Goal: Check status

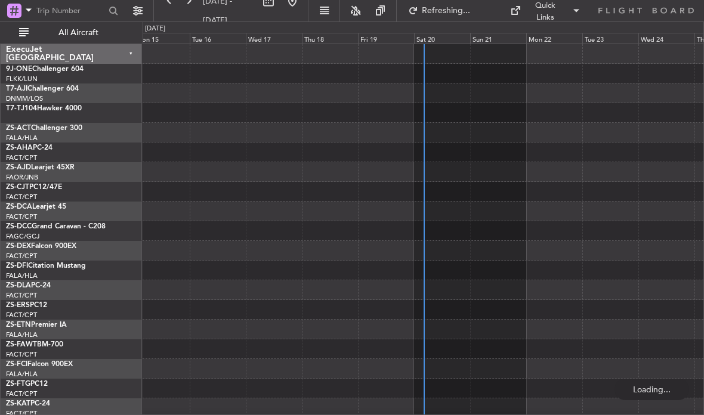
click at [453, 35] on div "Sat 20" at bounding box center [442, 38] width 56 height 11
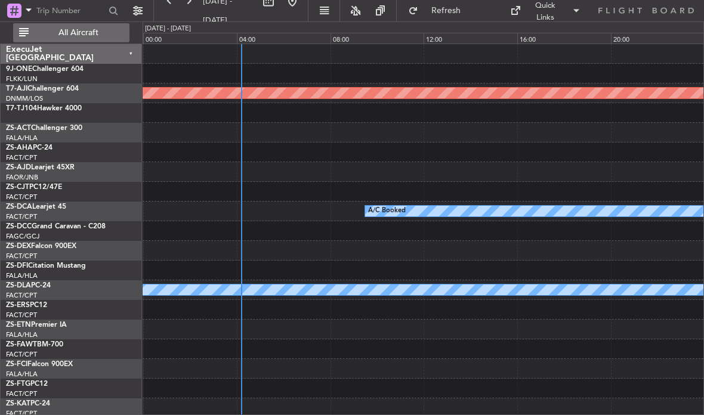
click at [75, 33] on span "All Aircraft" at bounding box center [78, 33] width 95 height 8
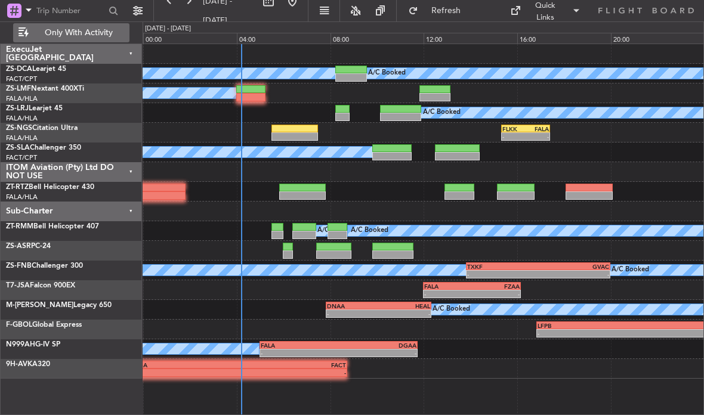
click at [335, 251] on div at bounding box center [333, 255] width 35 height 8
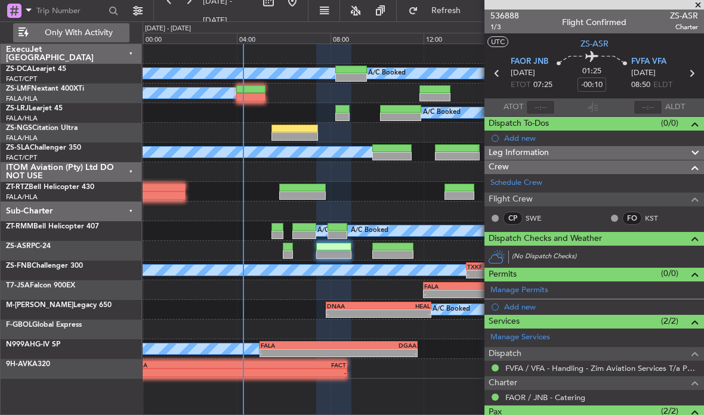
click at [299, 131] on div at bounding box center [294, 129] width 47 height 8
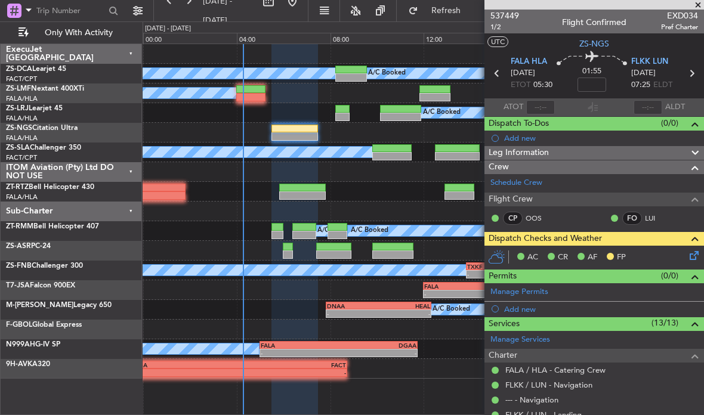
click at [697, 252] on icon at bounding box center [692, 254] width 10 height 10
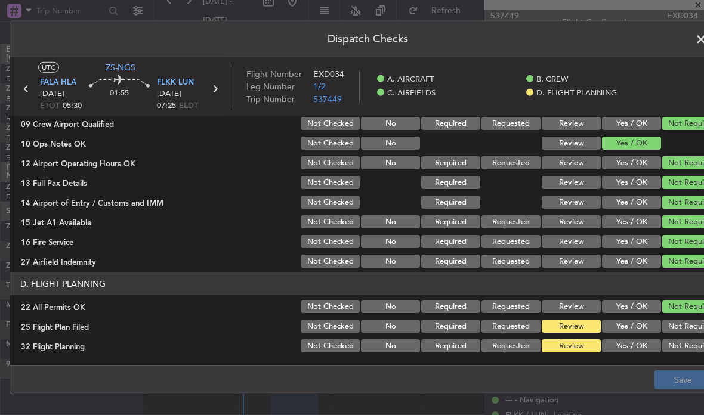
scroll to position [295, 0]
click at [637, 342] on button "Yes / OK" at bounding box center [631, 345] width 59 height 13
click at [636, 322] on button "Yes / OK" at bounding box center [631, 326] width 59 height 13
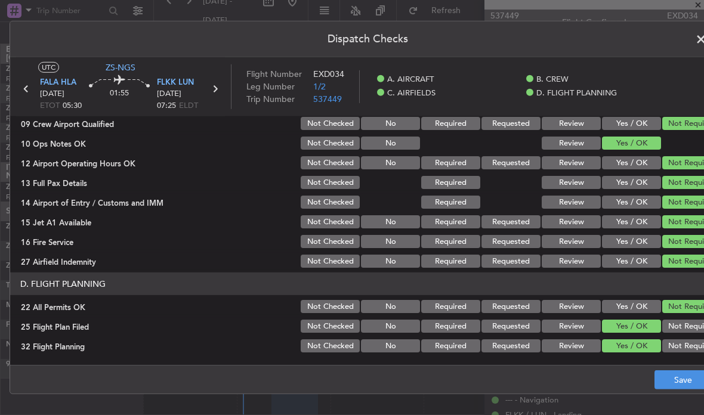
click at [678, 376] on button "Save" at bounding box center [682, 379] width 57 height 19
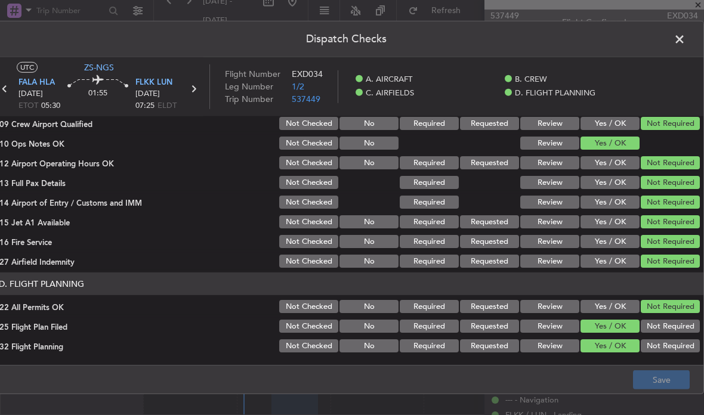
scroll to position [0, 21]
click at [685, 38] on span at bounding box center [685, 42] width 0 height 24
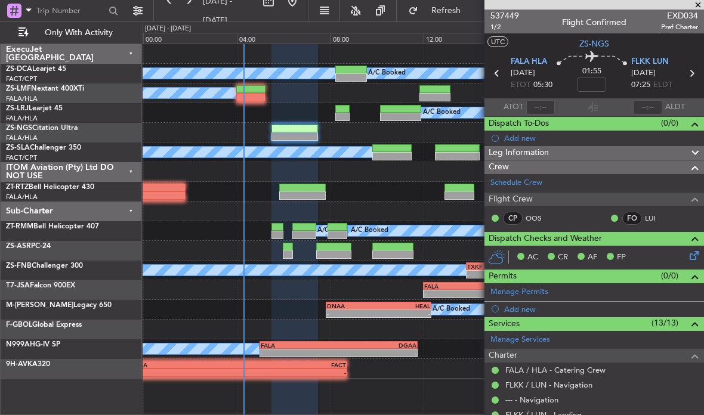
click at [695, 4] on span at bounding box center [698, 5] width 12 height 11
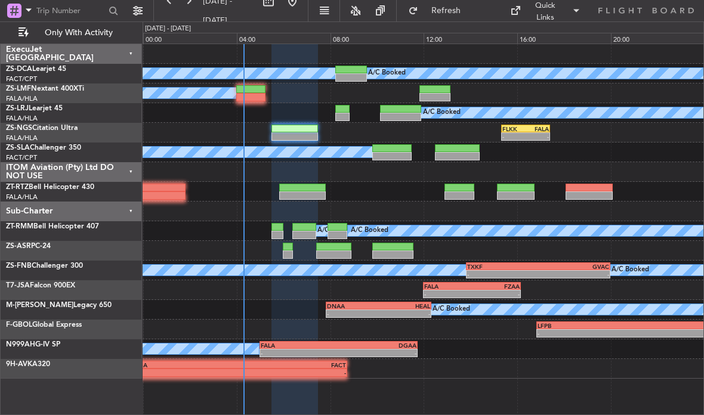
type input "0"
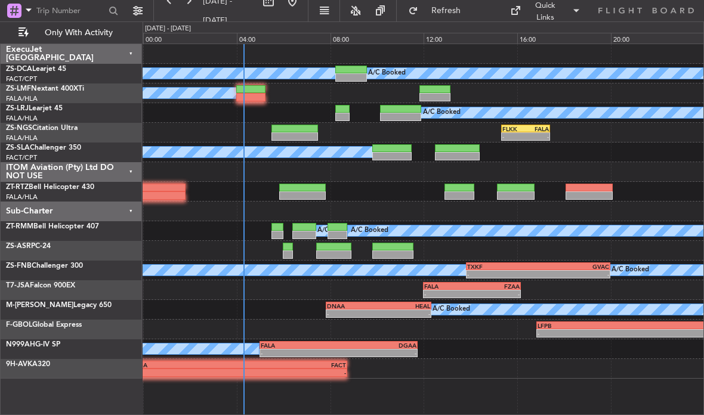
click at [533, 131] on div "FALA" at bounding box center [536, 128] width 23 height 7
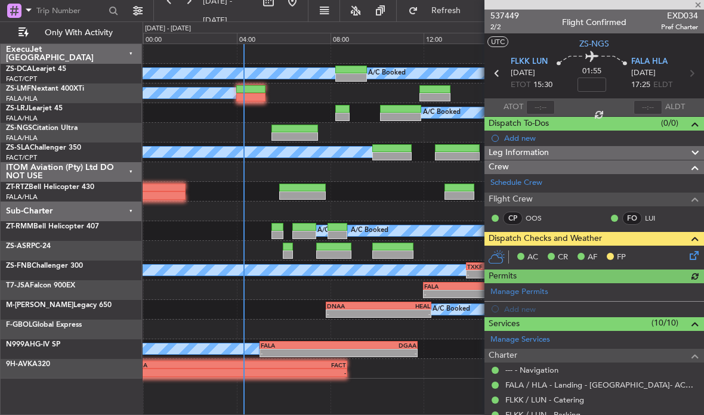
click at [696, 255] on icon at bounding box center [692, 254] width 10 height 10
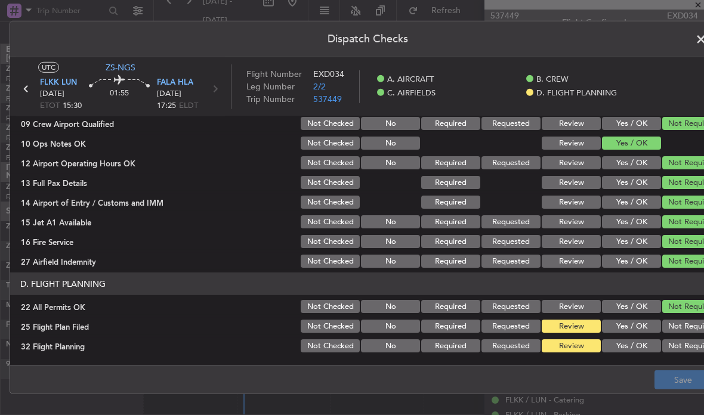
scroll to position [295, 0]
click at [632, 326] on button "Yes / OK" at bounding box center [631, 326] width 59 height 13
click at [634, 347] on button "Yes / OK" at bounding box center [631, 345] width 59 height 13
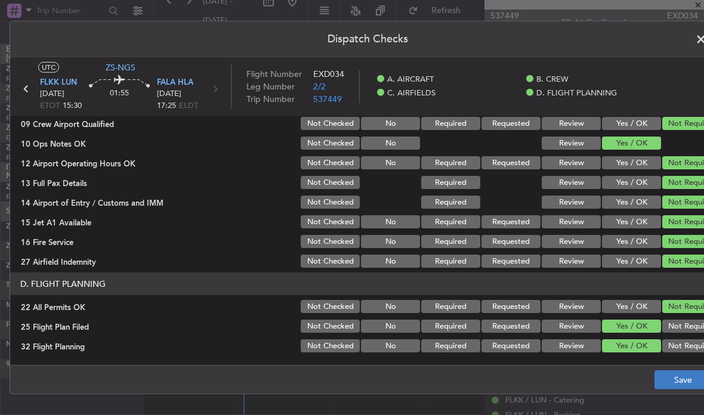
click at [673, 380] on button "Save" at bounding box center [682, 379] width 57 height 19
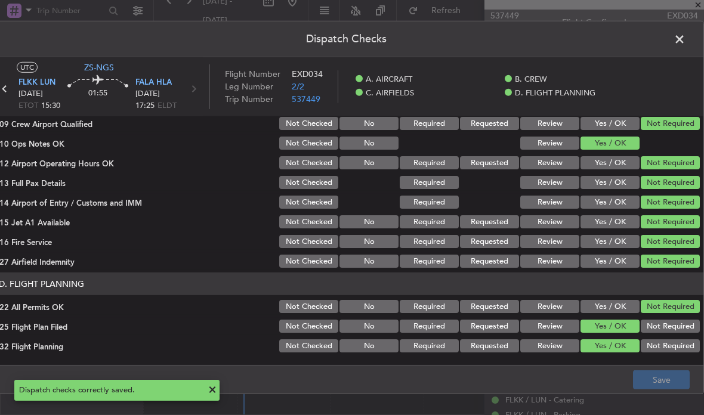
scroll to position [0, 21]
click at [685, 42] on span at bounding box center [685, 42] width 0 height 24
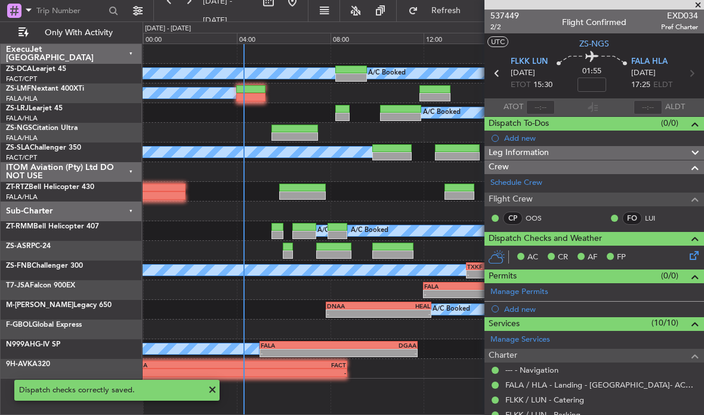
click at [695, 6] on span at bounding box center [698, 5] width 12 height 11
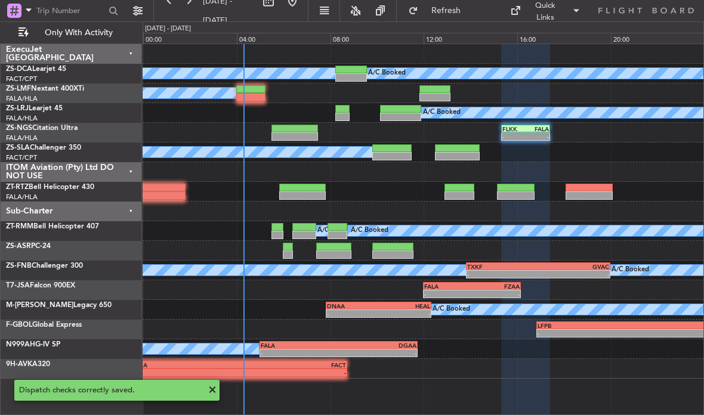
type input "0"
